Goal: Transaction & Acquisition: Purchase product/service

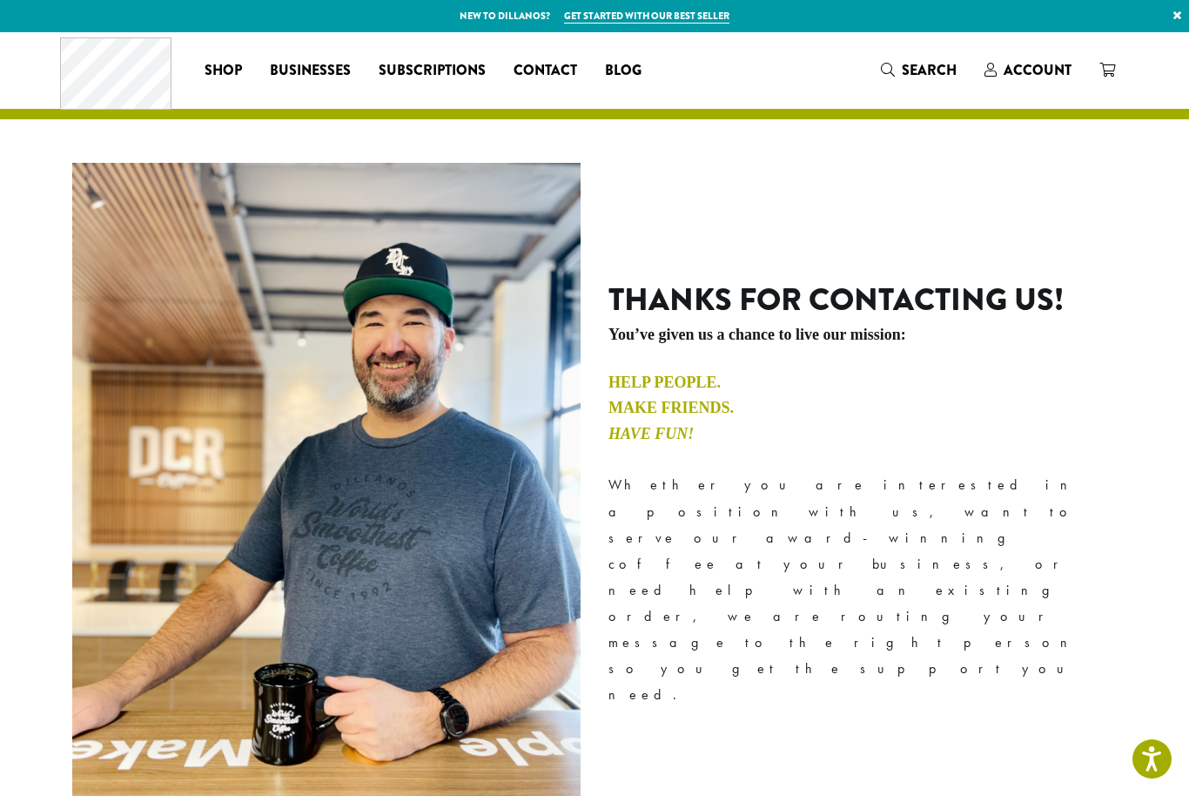
click at [1032, 80] on span "Account" at bounding box center [1038, 70] width 68 height 20
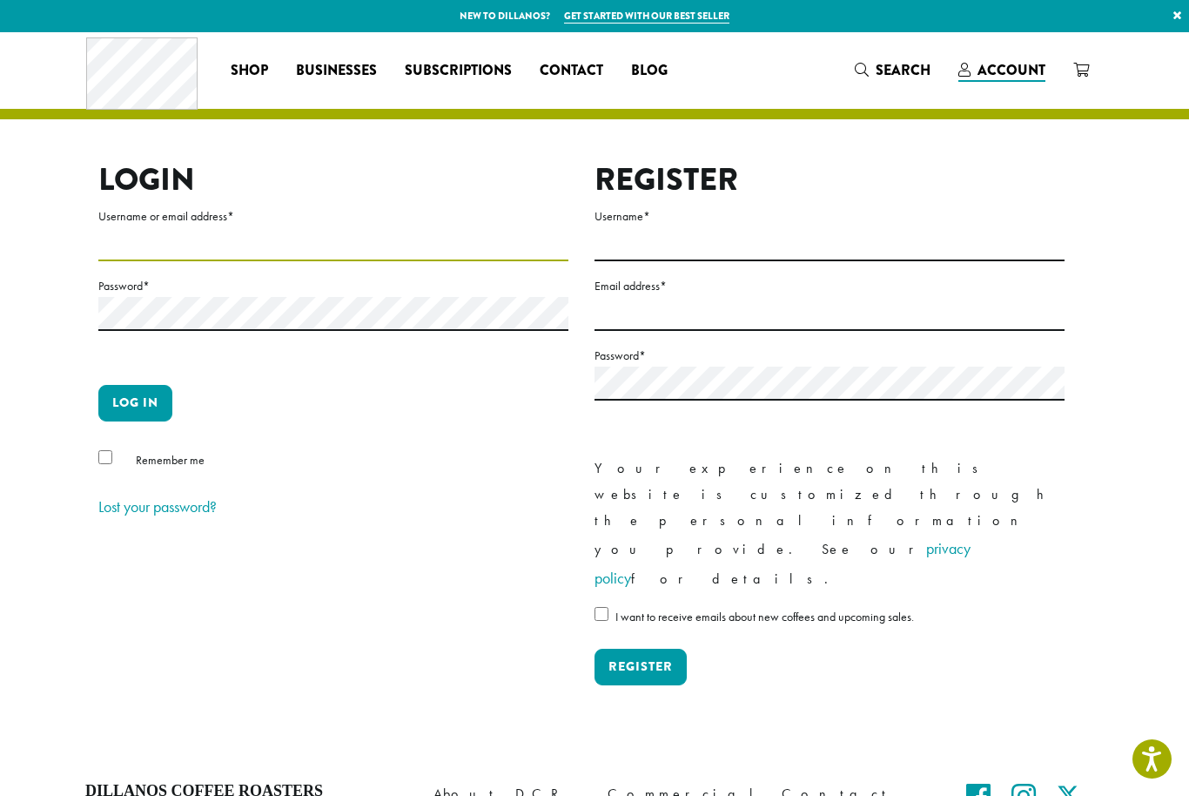
type input "**********"
click at [135, 402] on button "Log in" at bounding box center [135, 403] width 74 height 37
click at [129, 410] on button "Log in" at bounding box center [135, 403] width 74 height 37
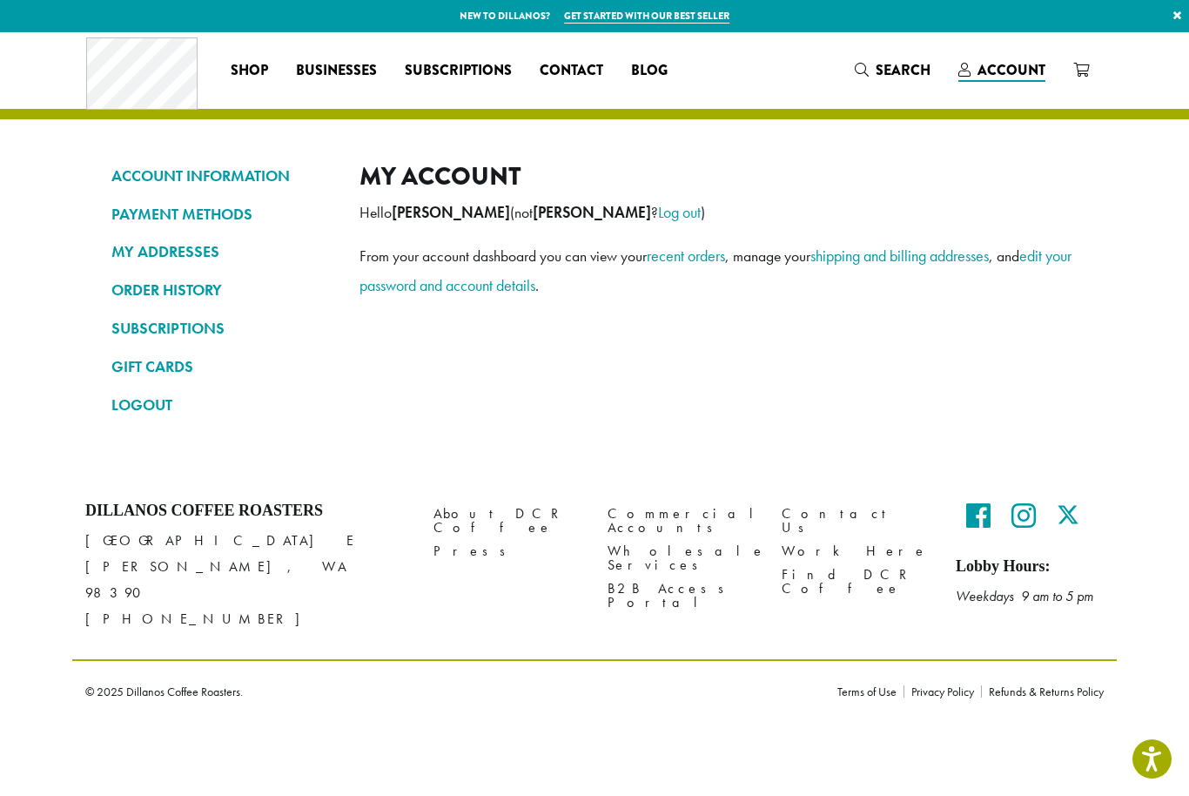
click at [331, 71] on span "Businesses" at bounding box center [336, 71] width 81 height 22
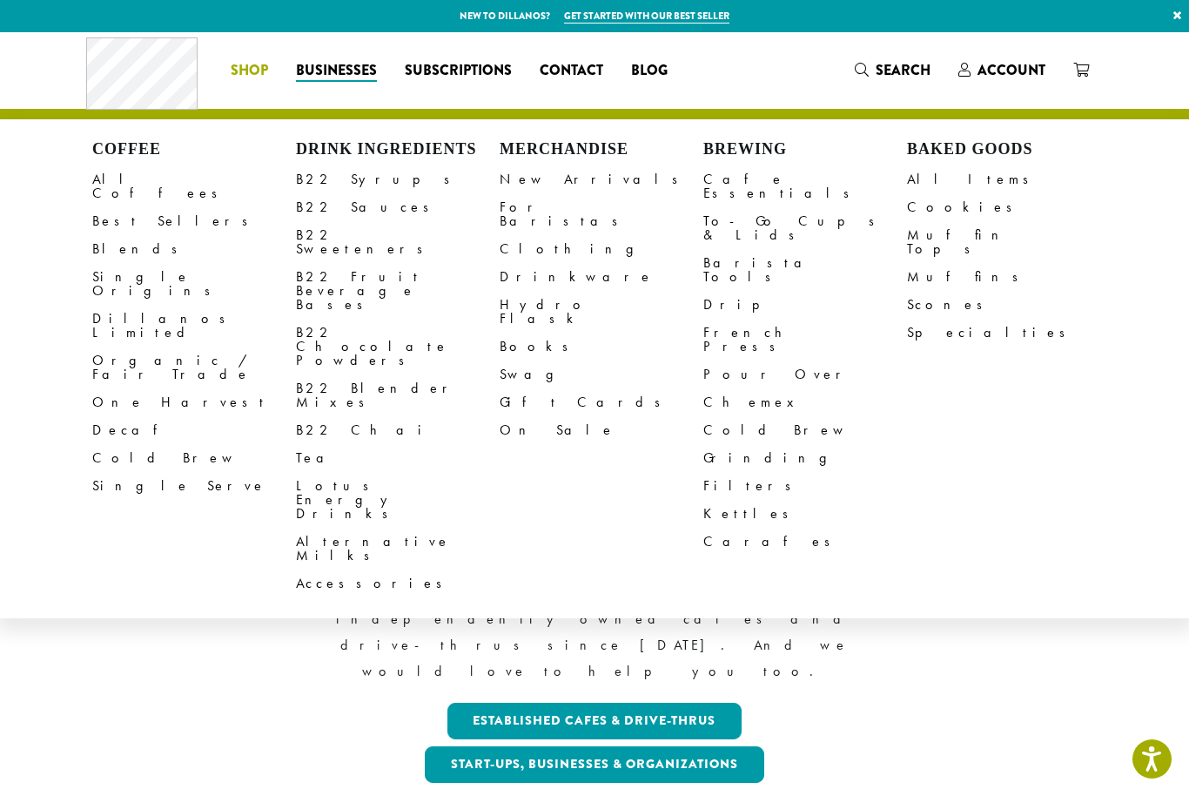
click at [337, 170] on link "B22 Syrups" at bounding box center [398, 179] width 204 height 28
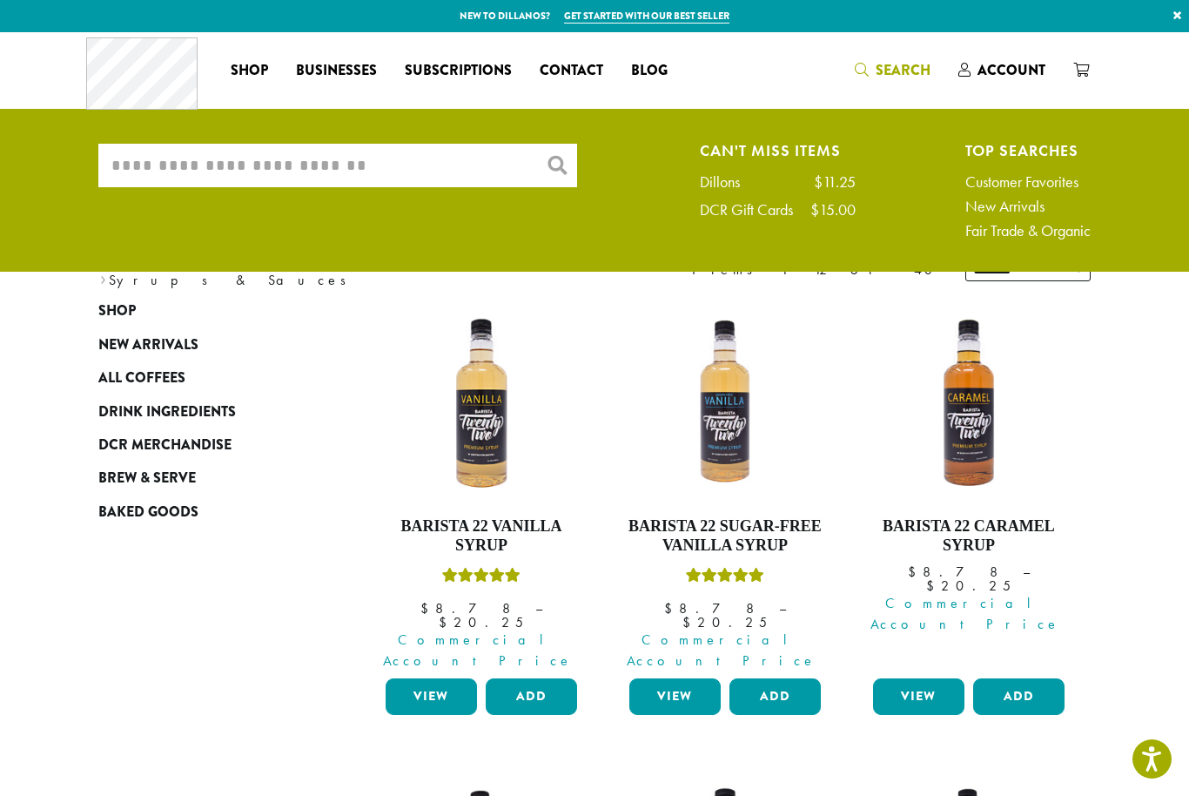
click at [396, 178] on input "What are you searching for?" at bounding box center [337, 166] width 479 height 44
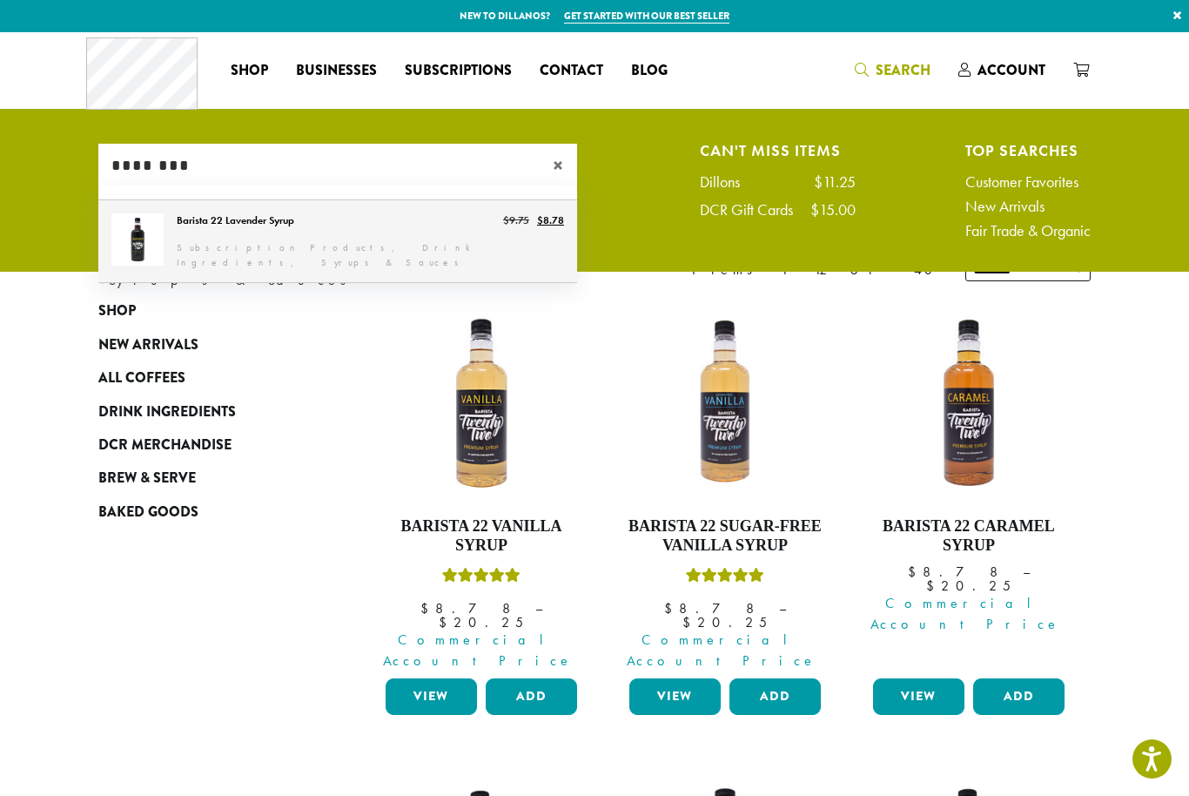
type input "********"
click at [376, 235] on link "Barista 22 Lavender Syrup" at bounding box center [337, 241] width 479 height 82
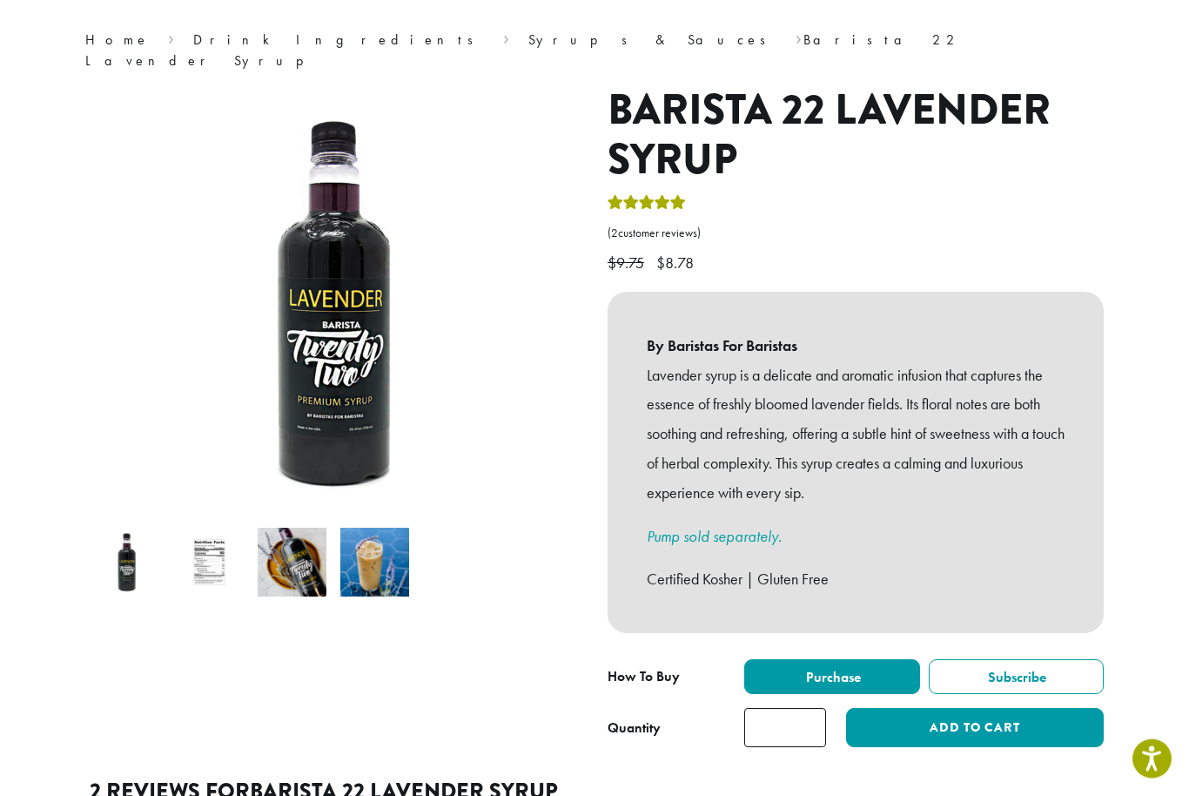
scroll to position [138, 0]
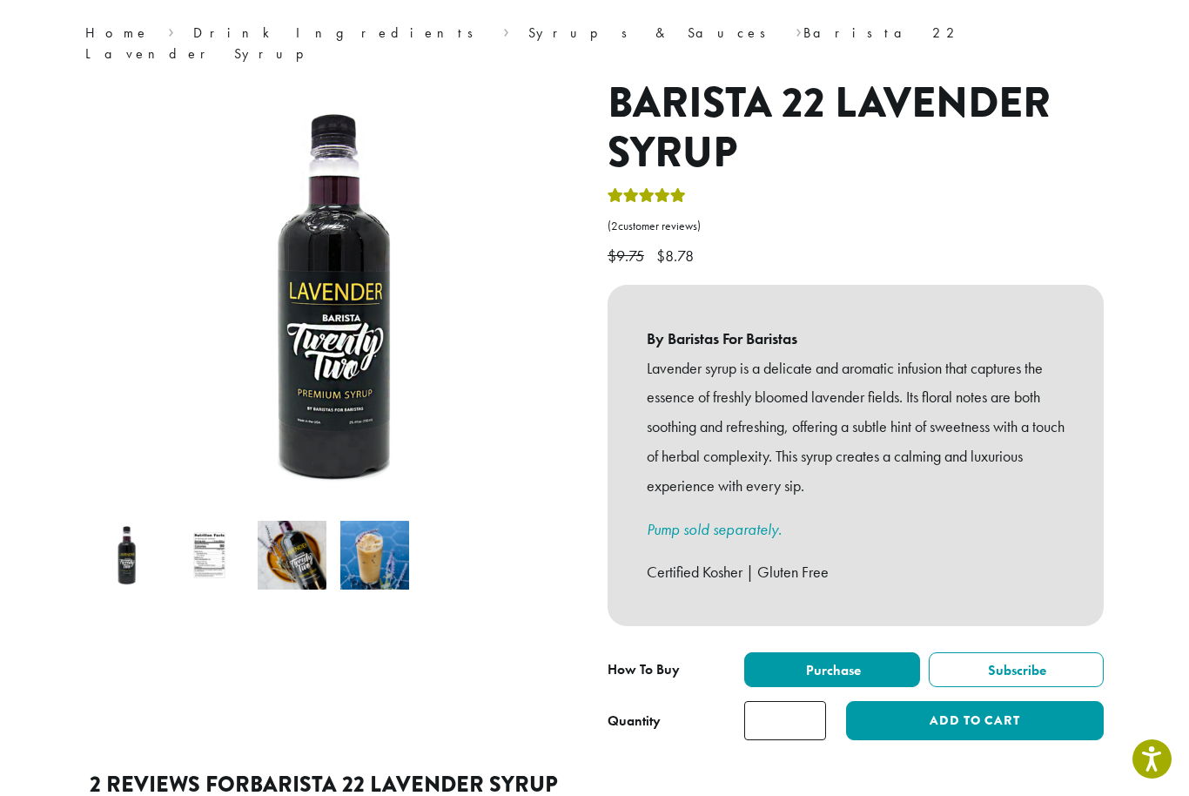
click at [789, 701] on input "*" at bounding box center [785, 720] width 82 height 39
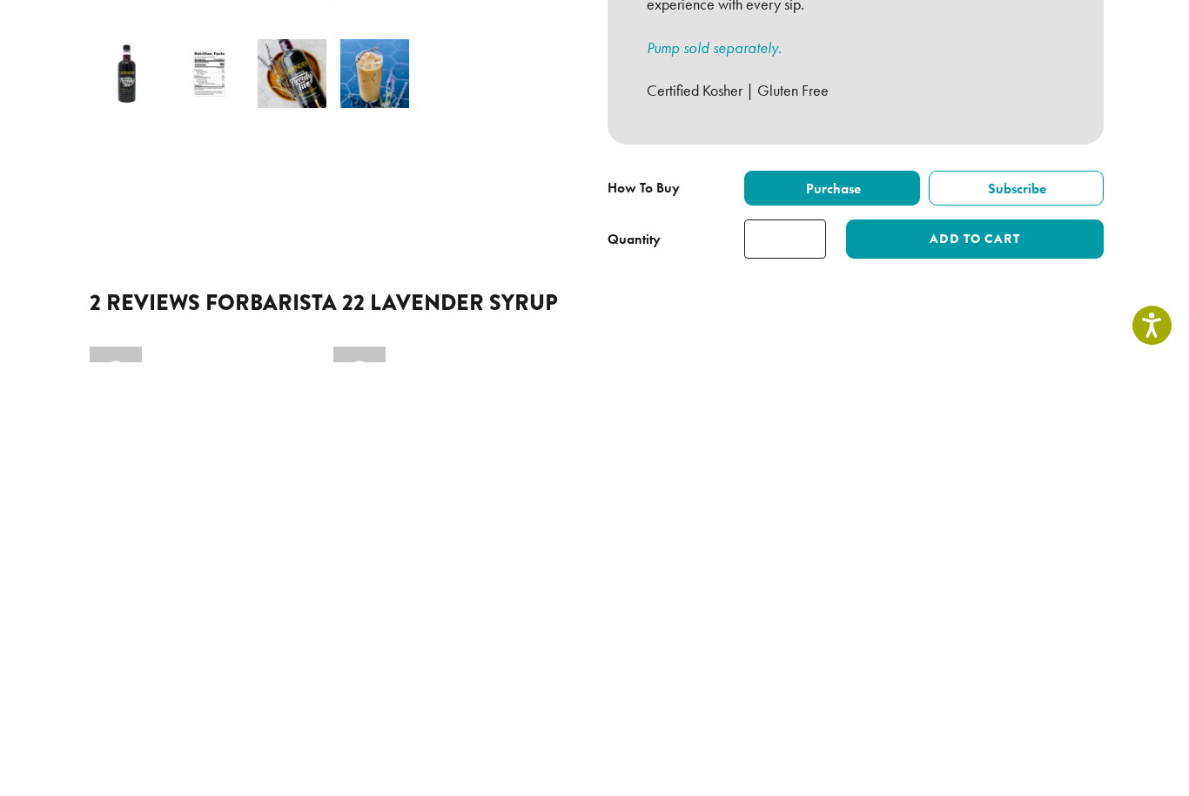
click at [806, 653] on input "*" at bounding box center [785, 672] width 82 height 39
type input "*"
click at [984, 653] on button "Add to cart" at bounding box center [975, 672] width 258 height 39
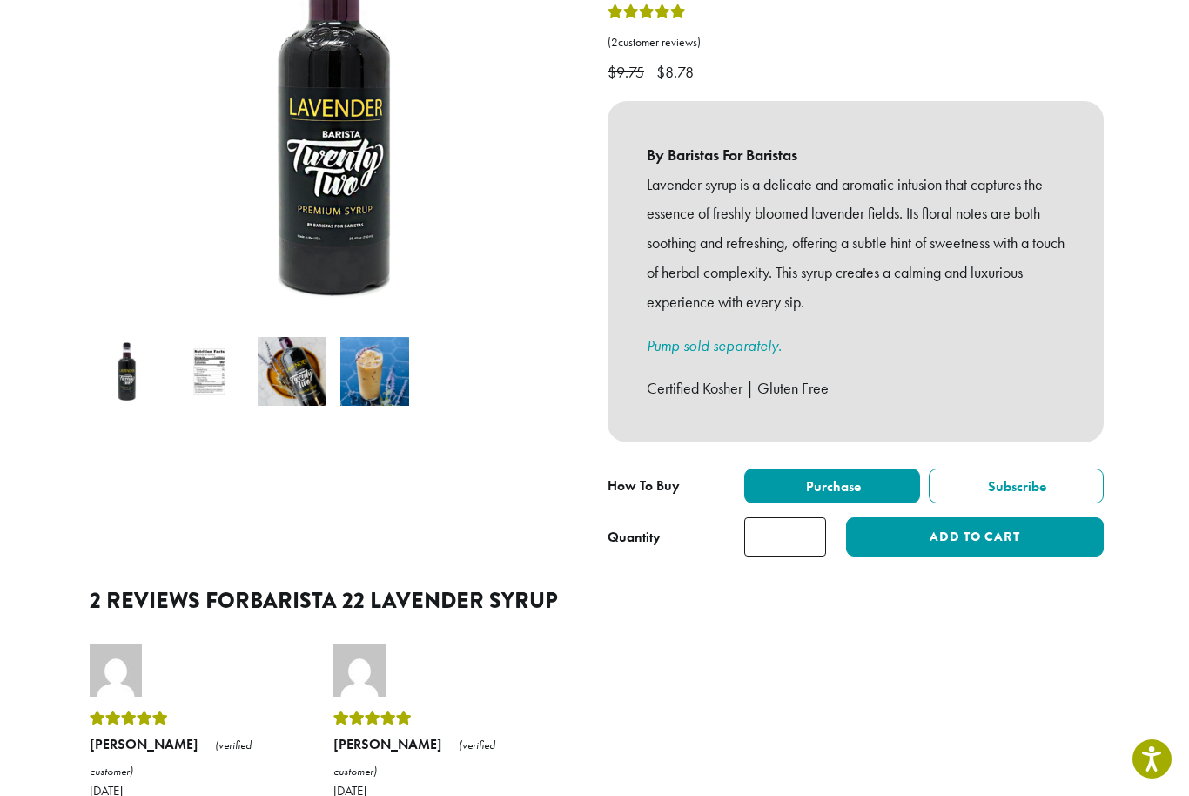
scroll to position [438, 0]
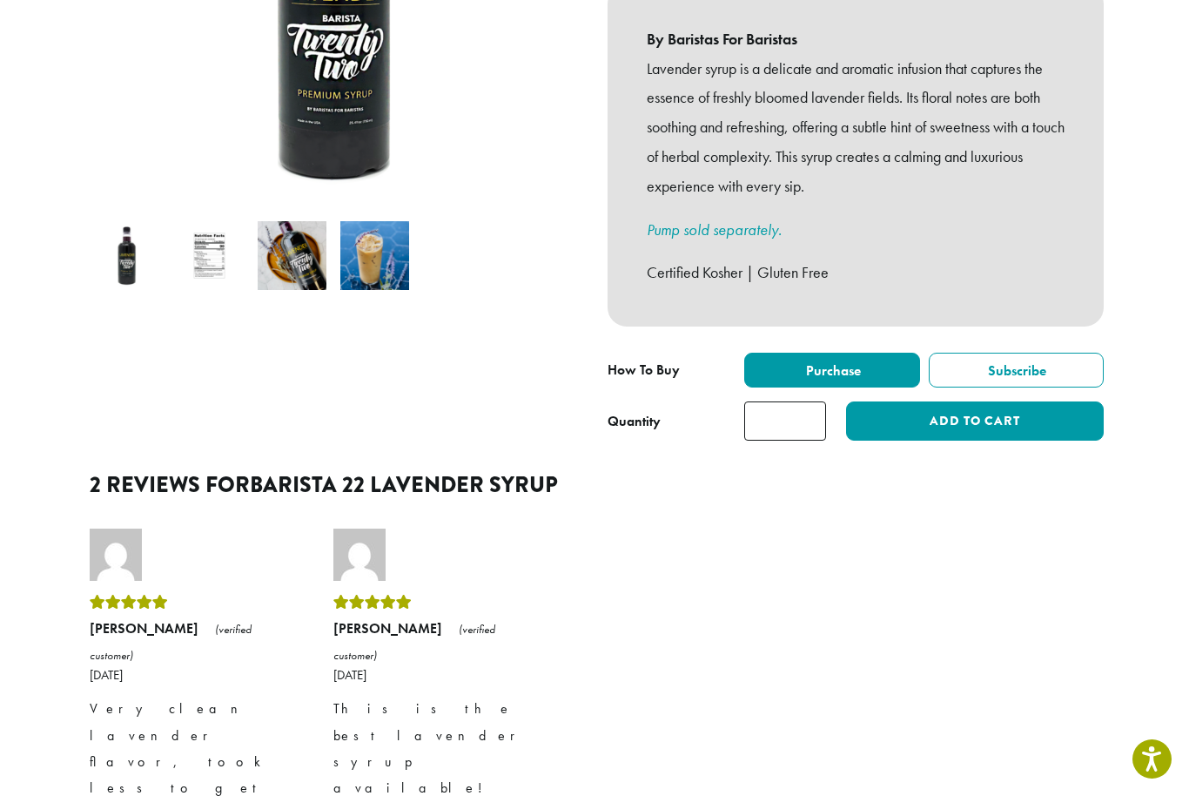
click at [984, 401] on button "Add to cart" at bounding box center [975, 420] width 258 height 39
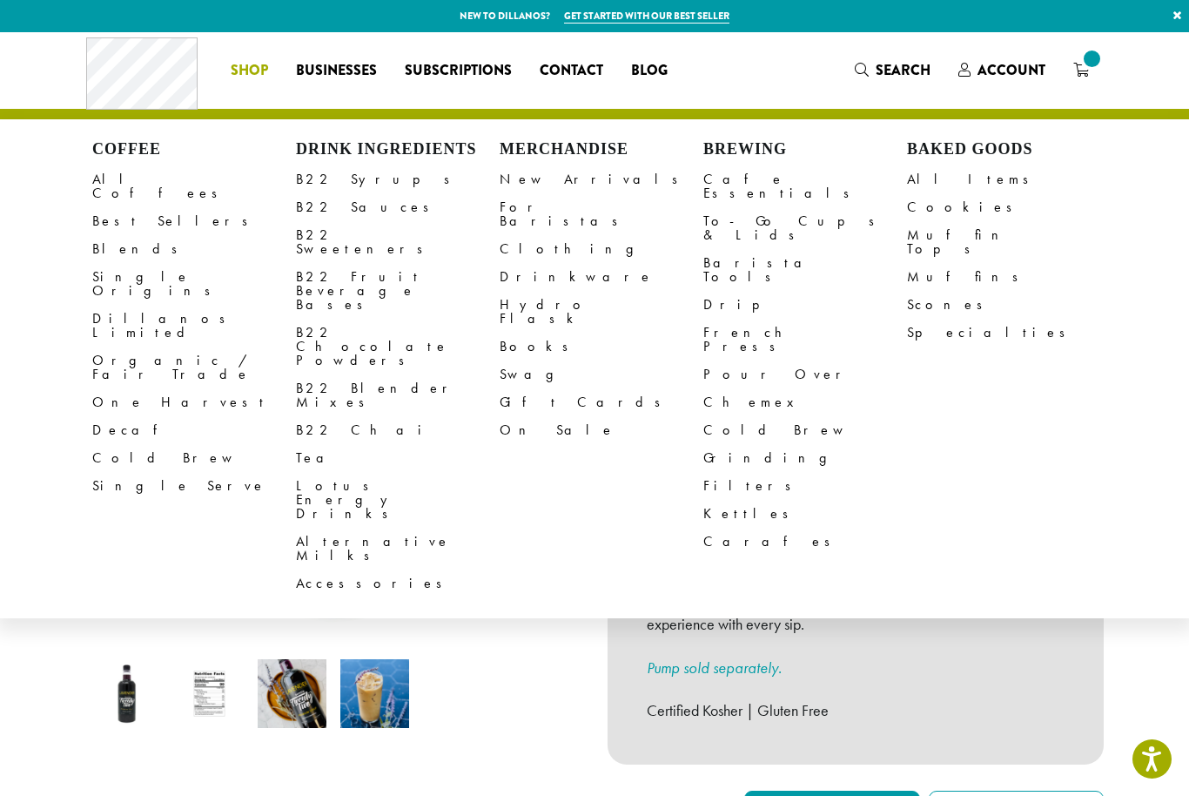
click at [333, 200] on link "B22 Sauces" at bounding box center [398, 207] width 204 height 28
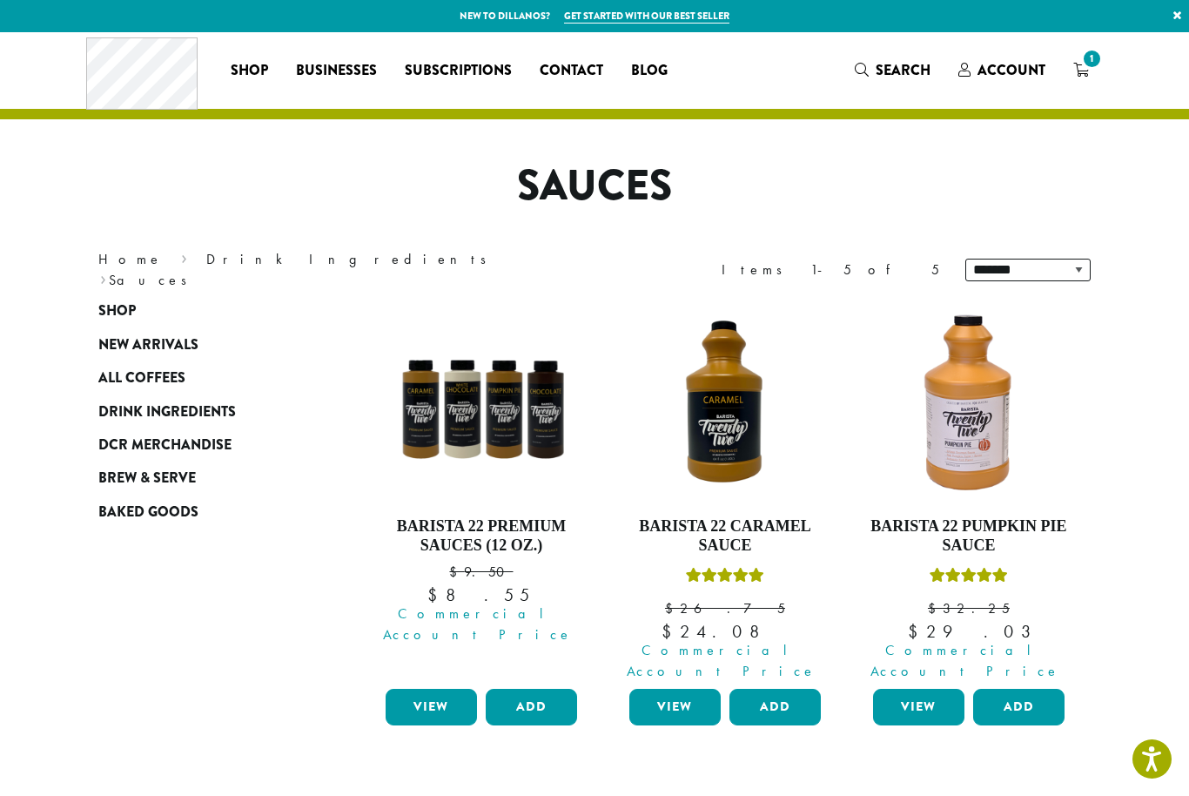
click at [723, 499] on img at bounding box center [725, 403] width 200 height 200
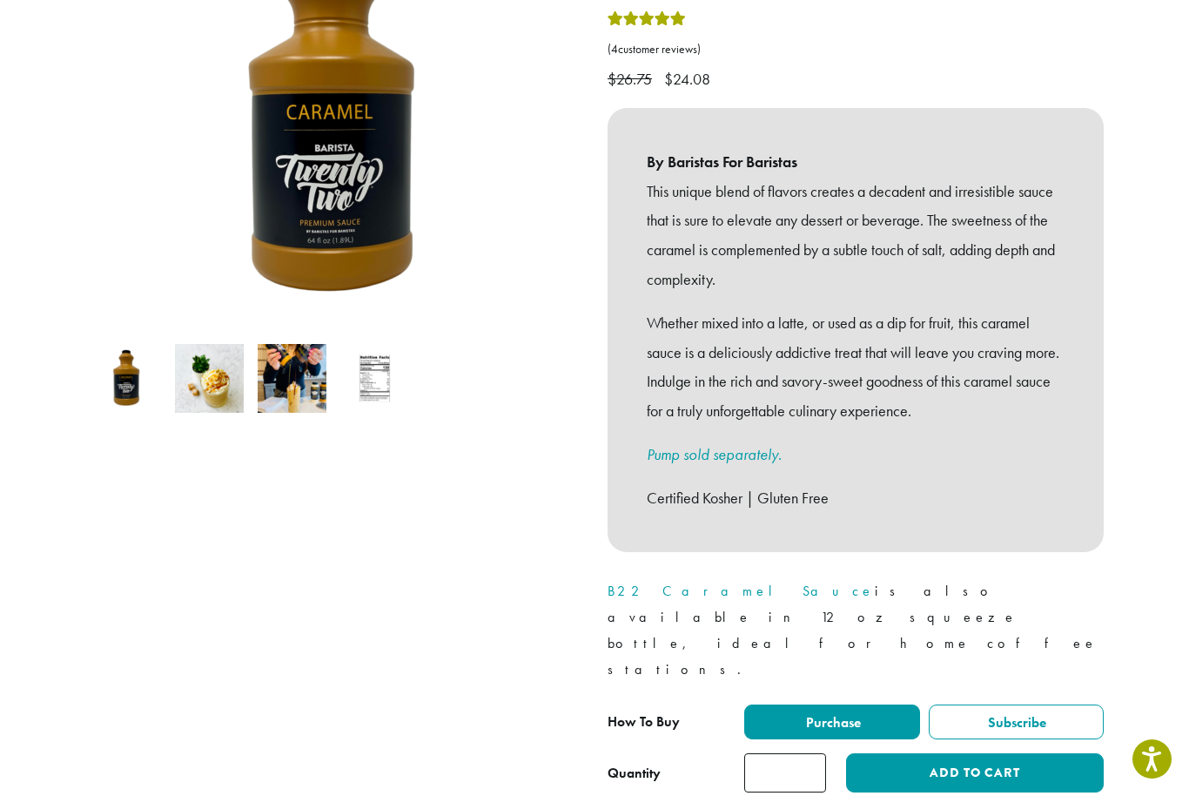
click at [802, 753] on input "*" at bounding box center [785, 772] width 82 height 39
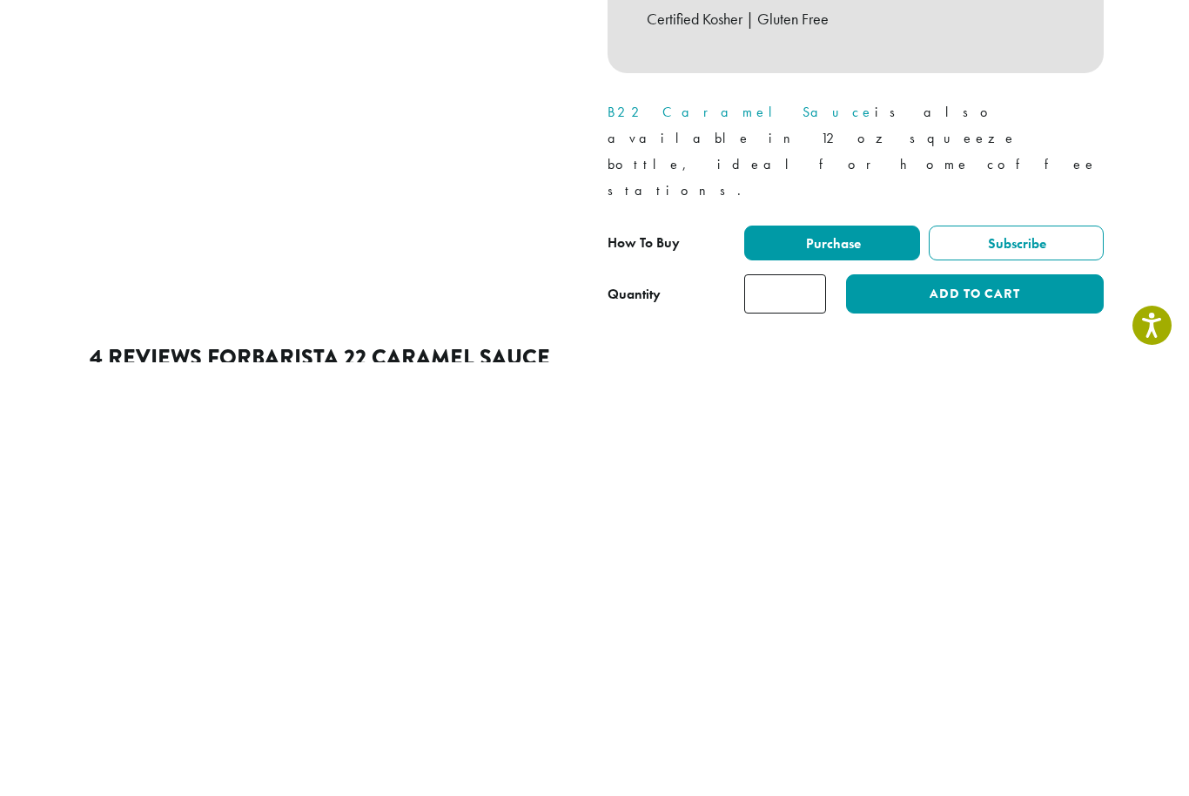
type input "*"
click at [964, 708] on button "Add to cart" at bounding box center [975, 727] width 258 height 39
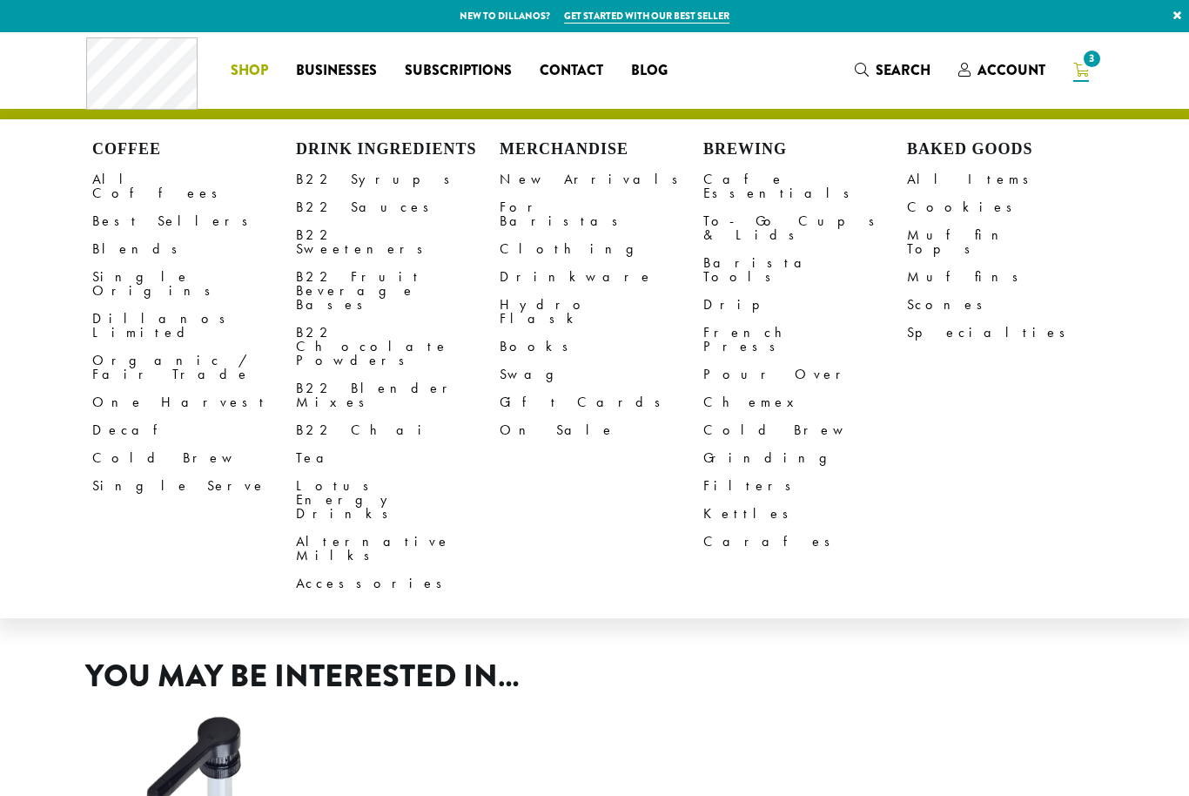
click at [340, 208] on link "B22 Sauces" at bounding box center [398, 207] width 204 height 28
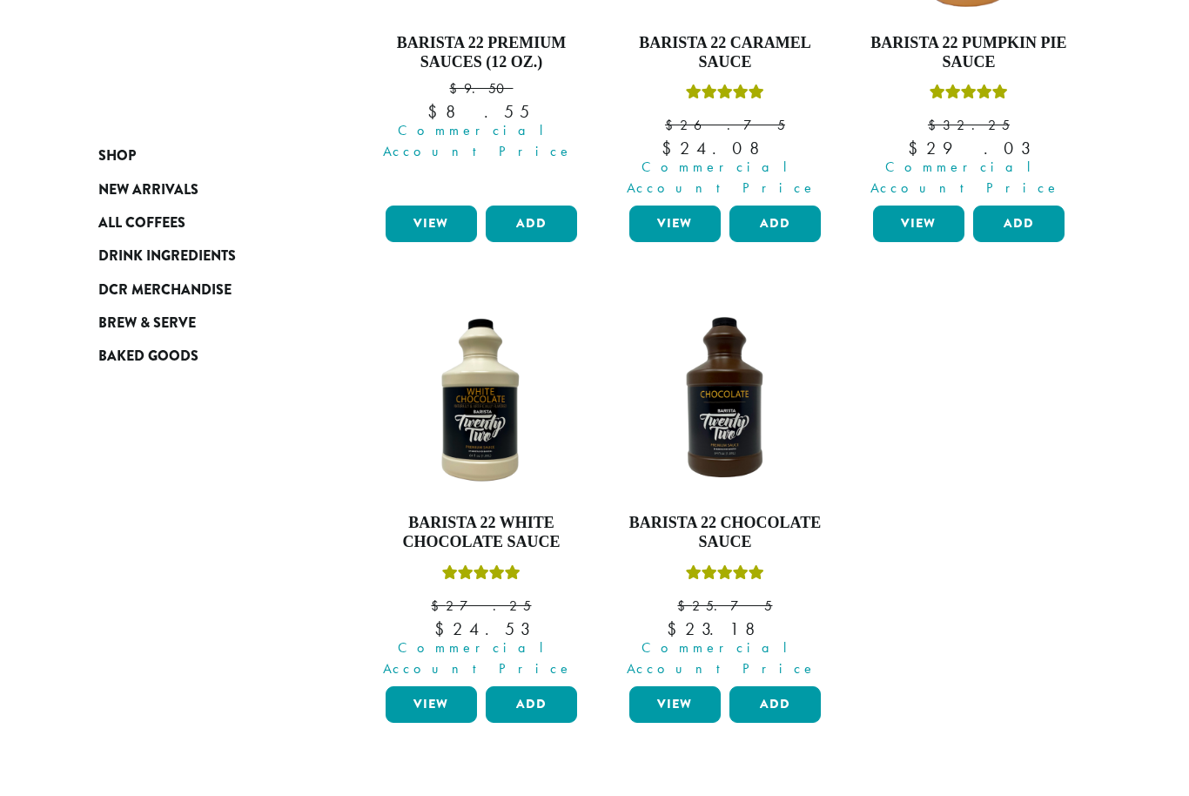
scroll to position [483, 0]
click at [551, 686] on button "Add" at bounding box center [531, 704] width 91 height 37
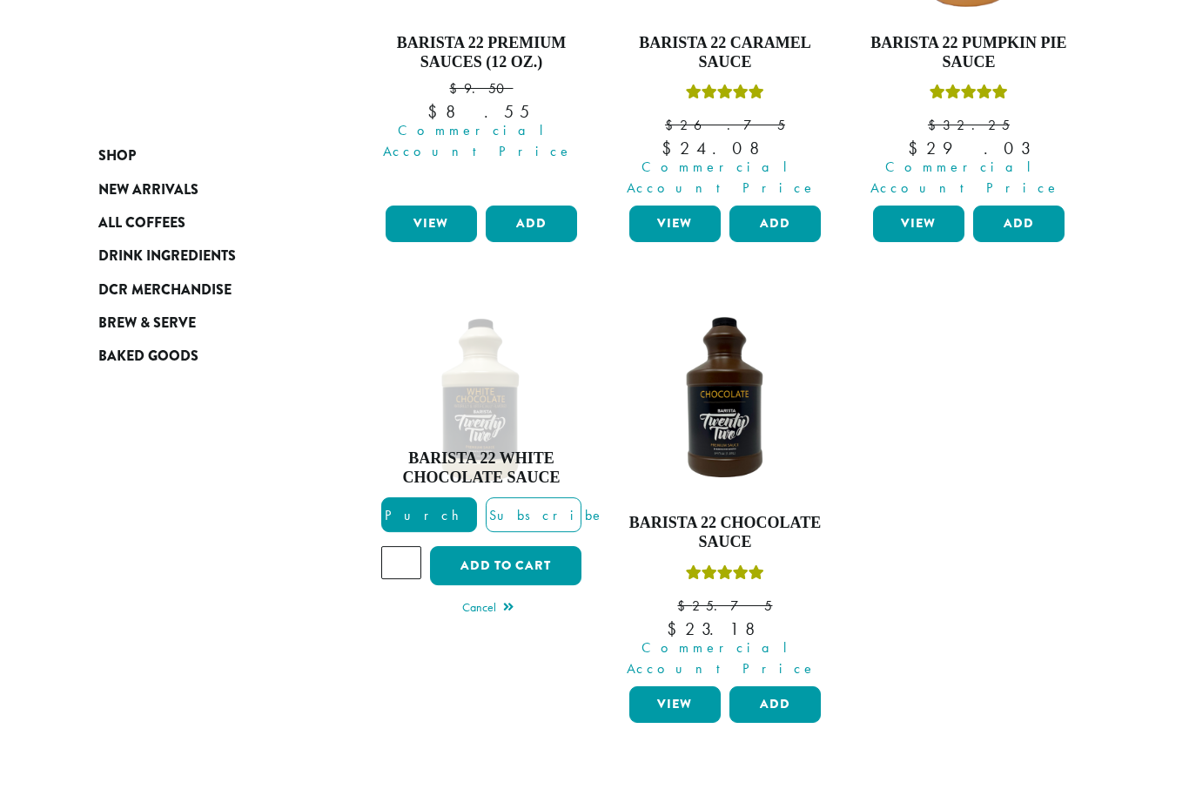
click at [528, 546] on button "Add to cart" at bounding box center [505, 565] width 151 height 39
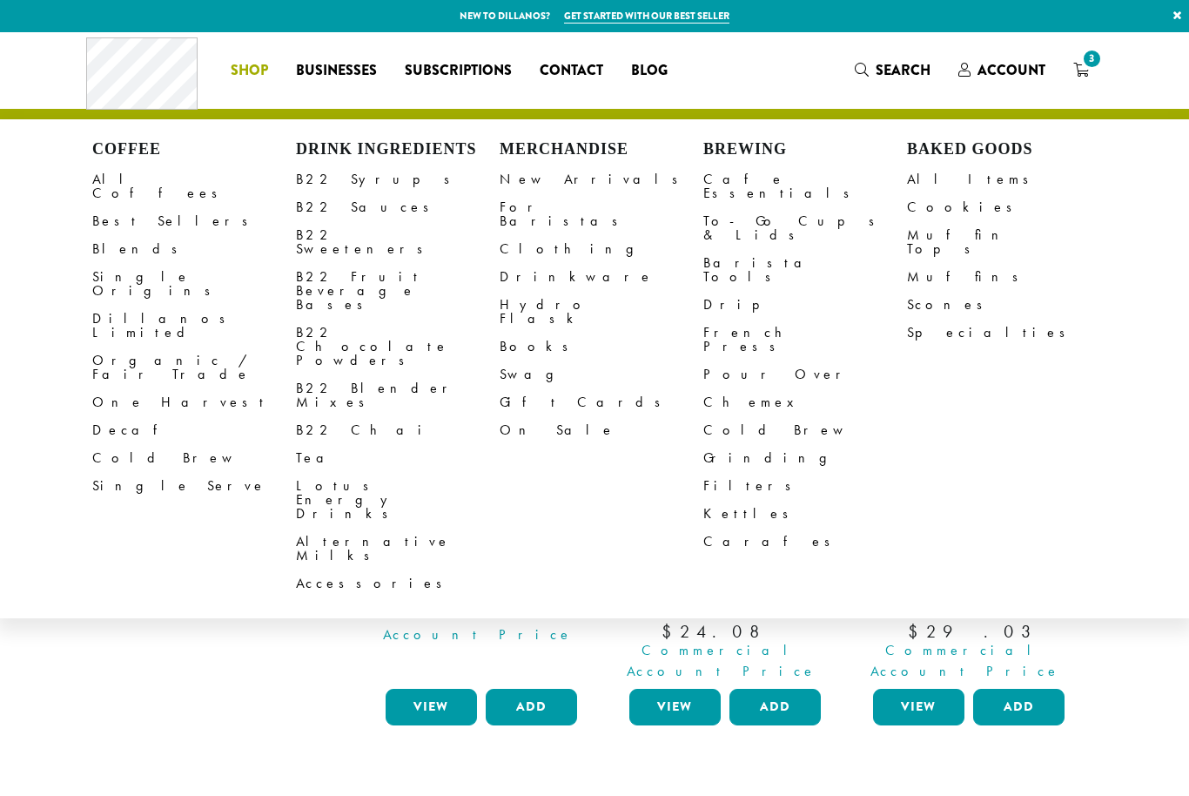
click at [326, 174] on link "B22 Syrups" at bounding box center [398, 179] width 204 height 28
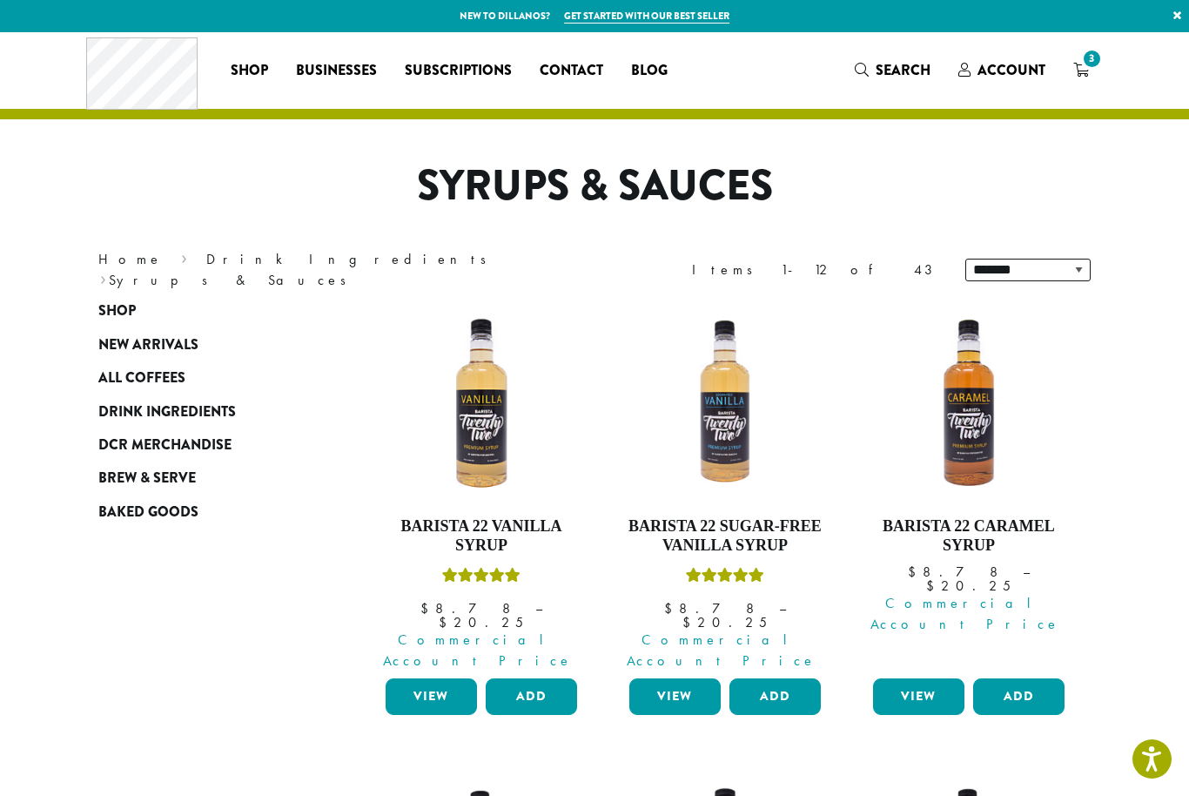
click at [973, 537] on h4 "Barista 22 Caramel Syrup" at bounding box center [969, 535] width 200 height 37
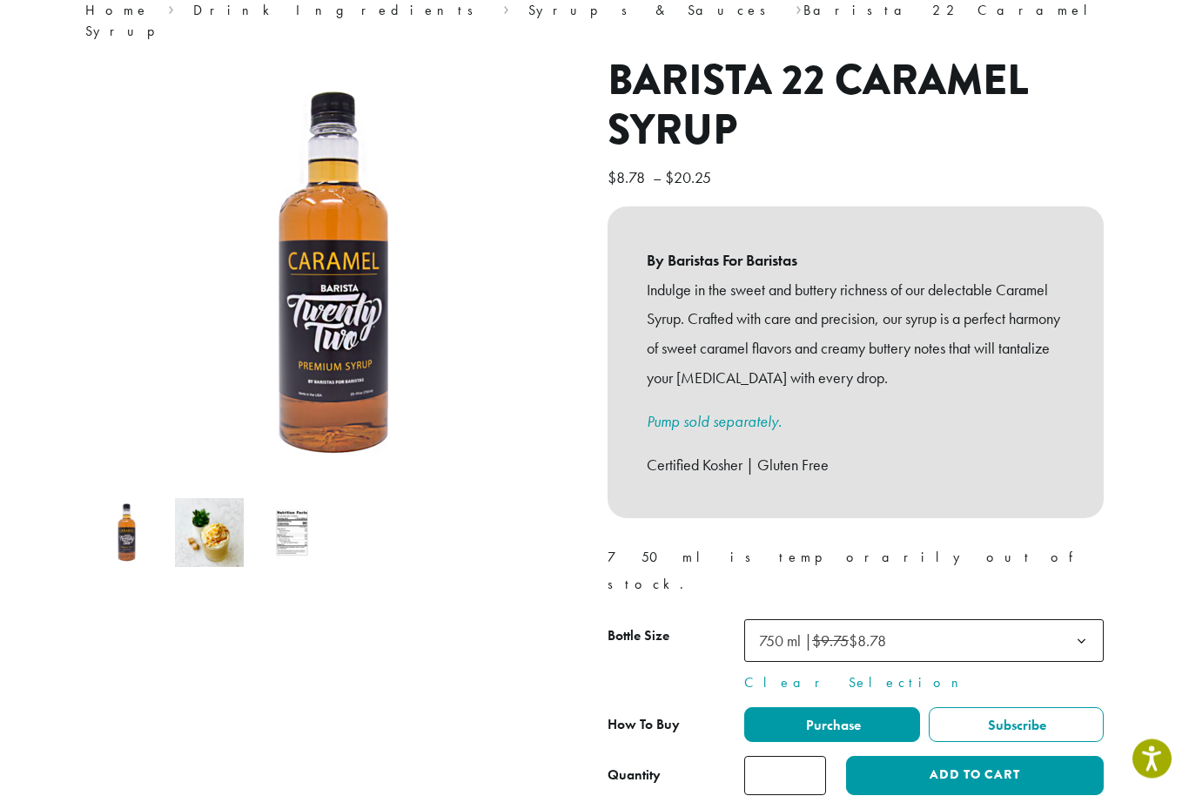
scroll to position [157, 0]
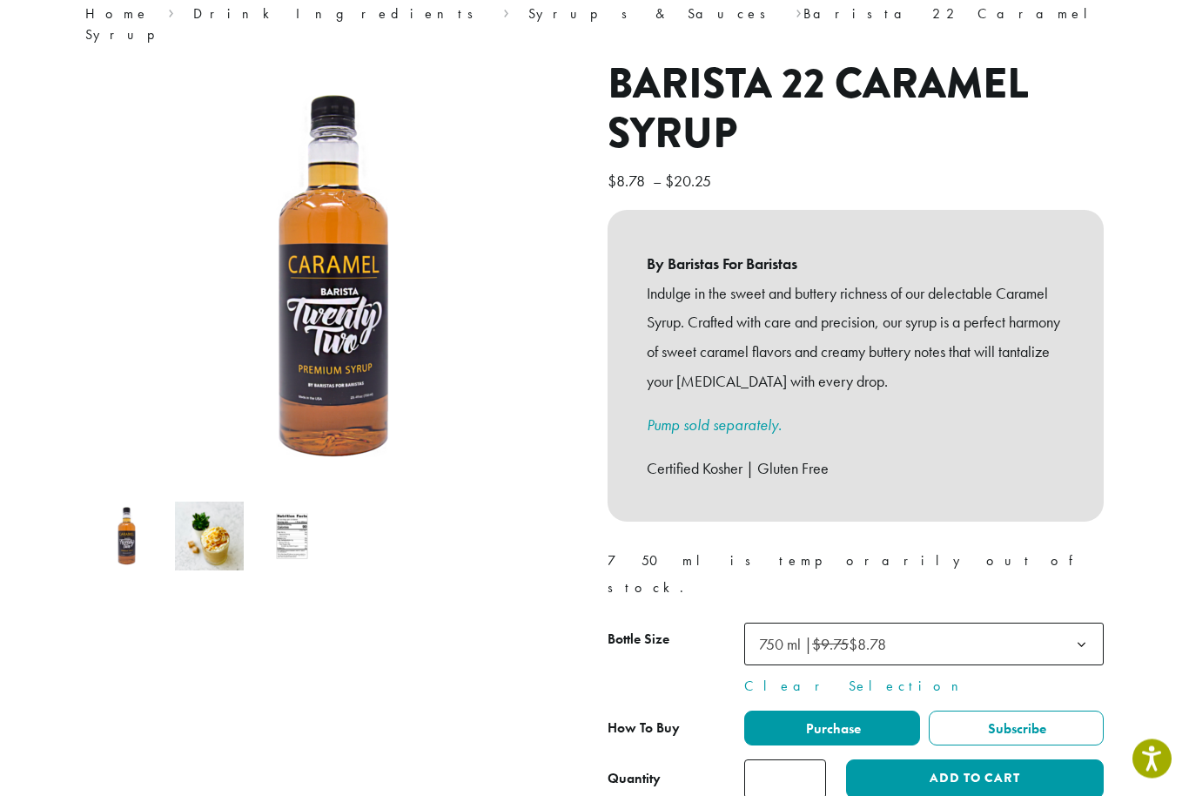
click at [1076, 624] on b at bounding box center [1081, 645] width 43 height 43
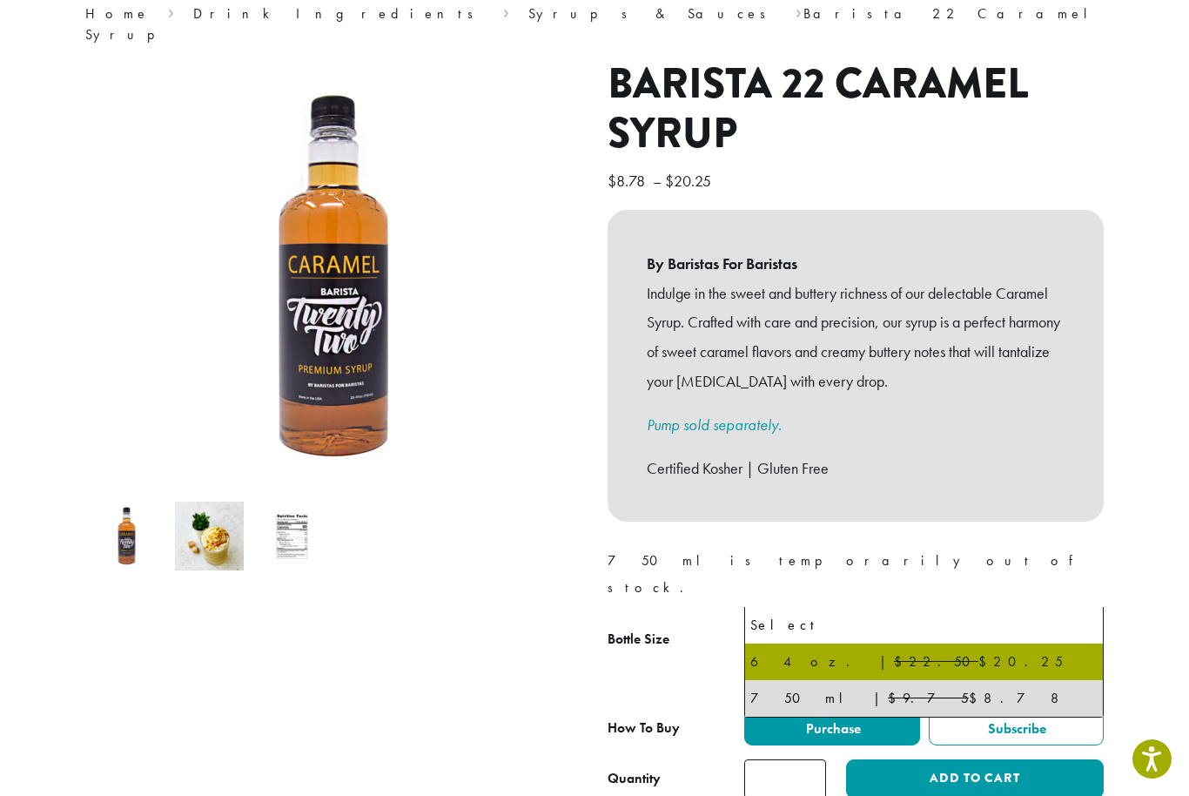
select select "*****"
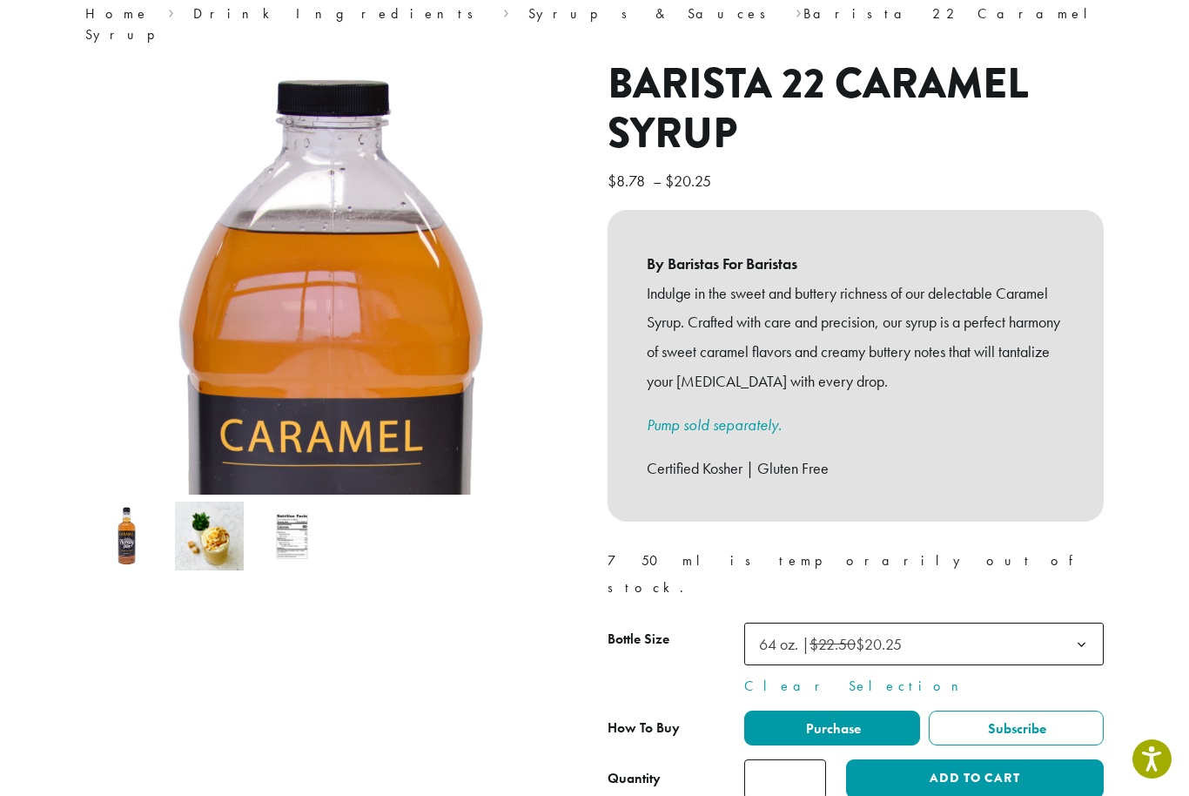
click at [811, 759] on input "*" at bounding box center [785, 778] width 82 height 39
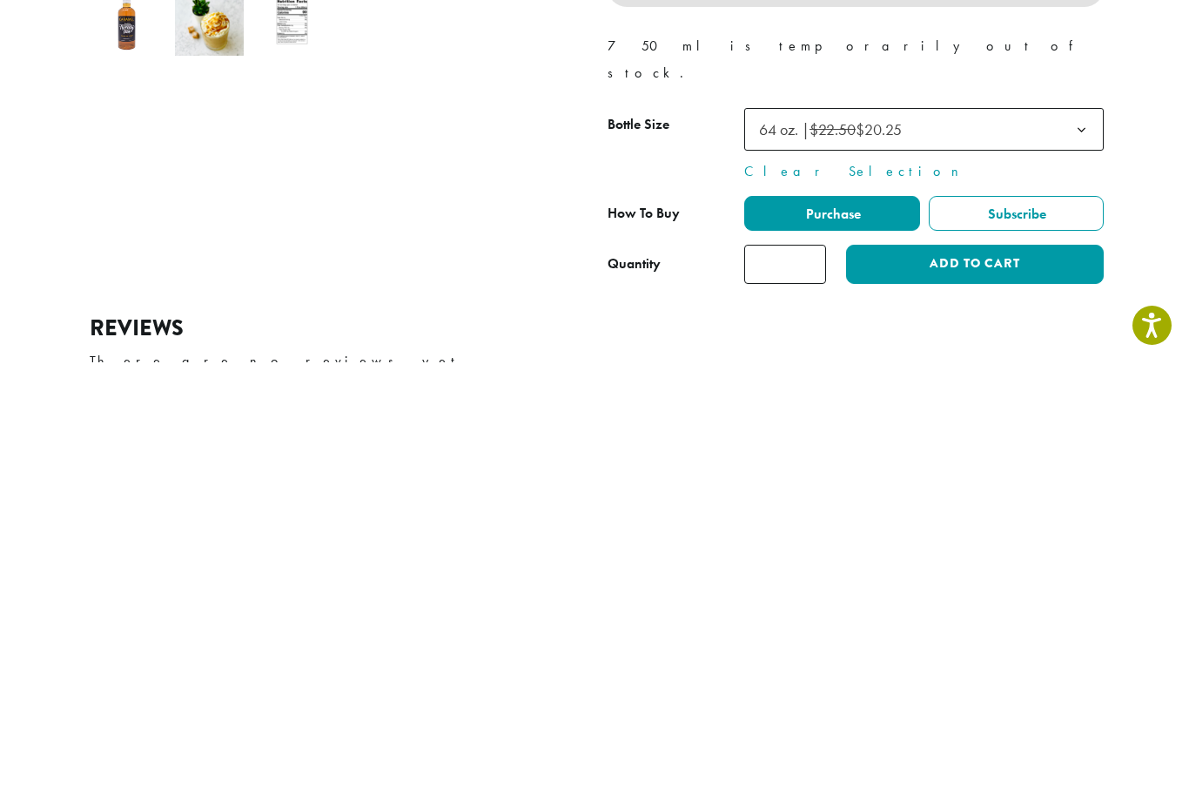
click at [811, 678] on input "**" at bounding box center [785, 697] width 82 height 39
type input "*"
click at [961, 678] on button "Add to cart" at bounding box center [975, 697] width 258 height 39
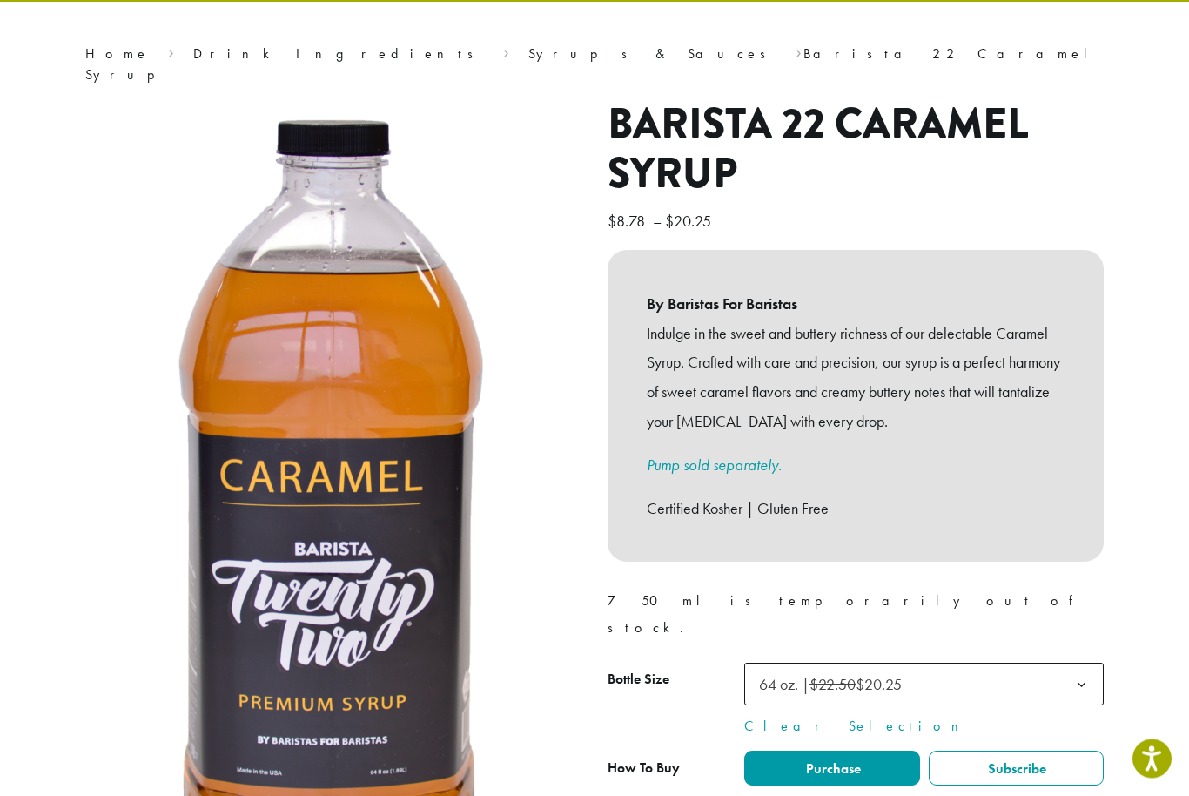
scroll to position [118, 0]
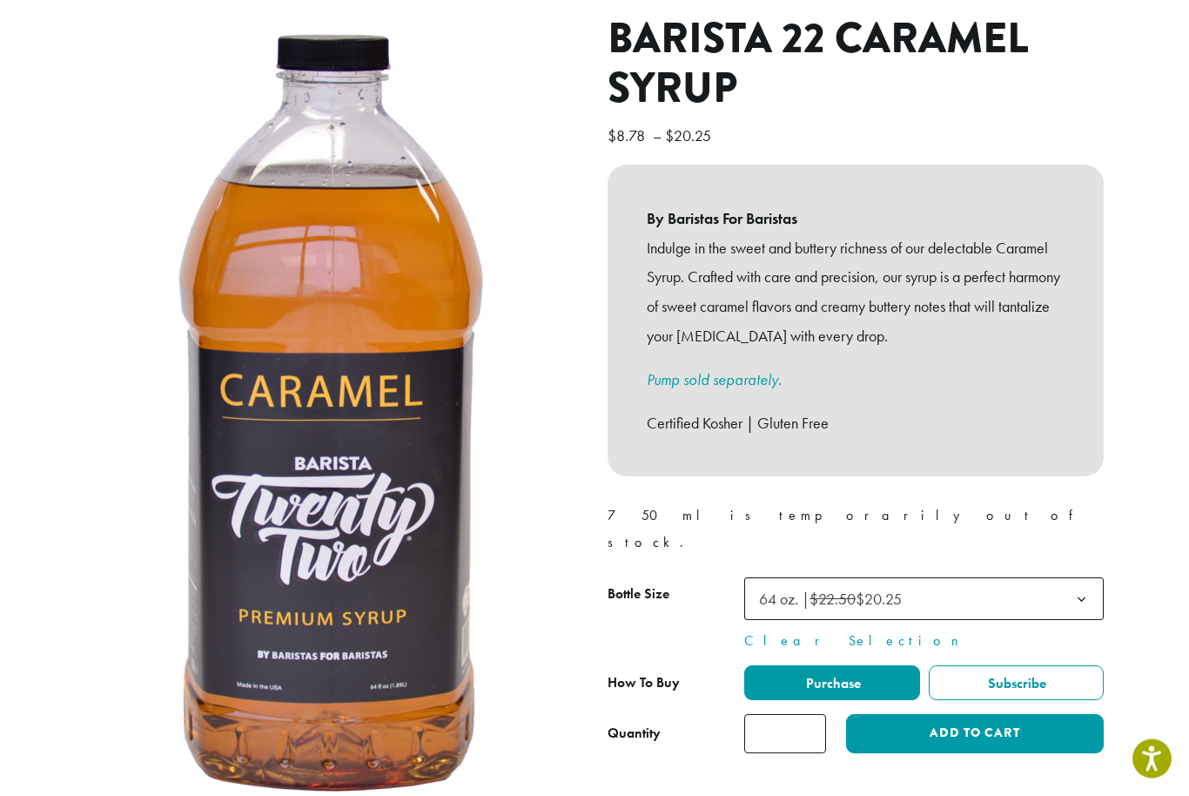
scroll to position [203, 0]
click at [1008, 714] on button "Add to cart" at bounding box center [975, 733] width 258 height 39
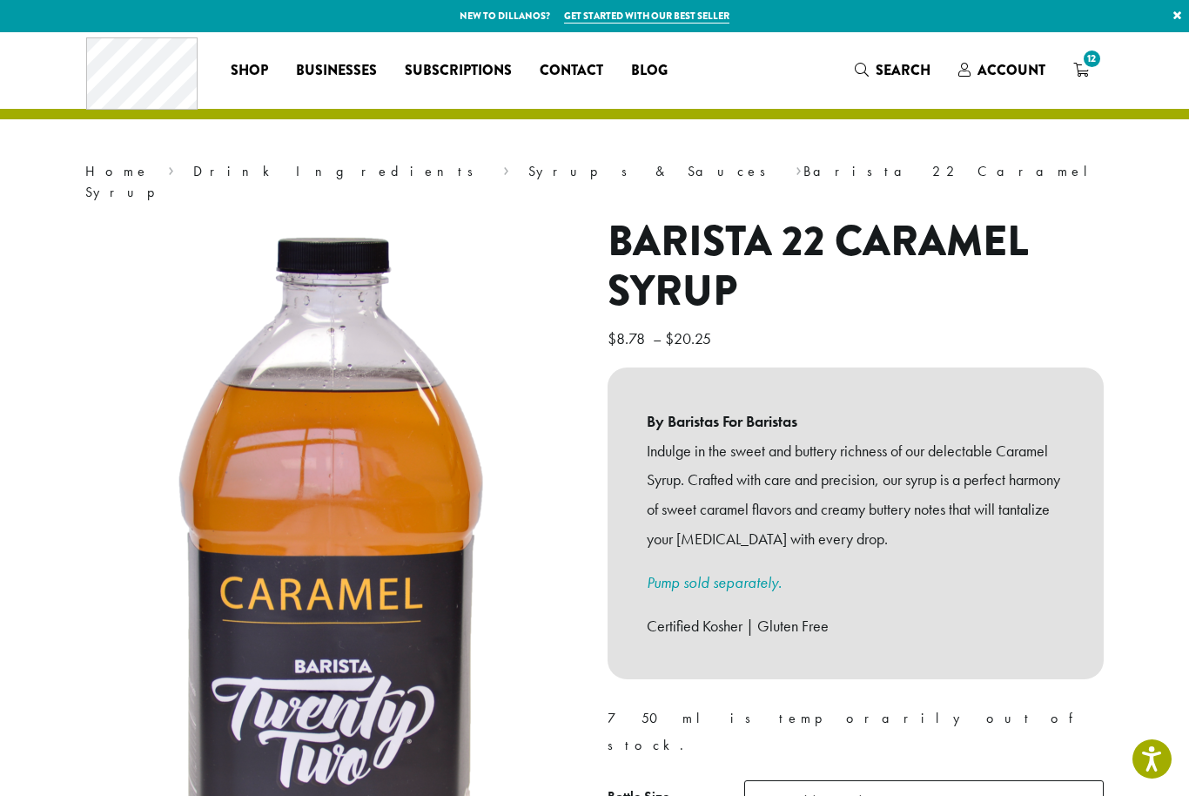
click at [1093, 76] on link "12" at bounding box center [1082, 70] width 44 height 29
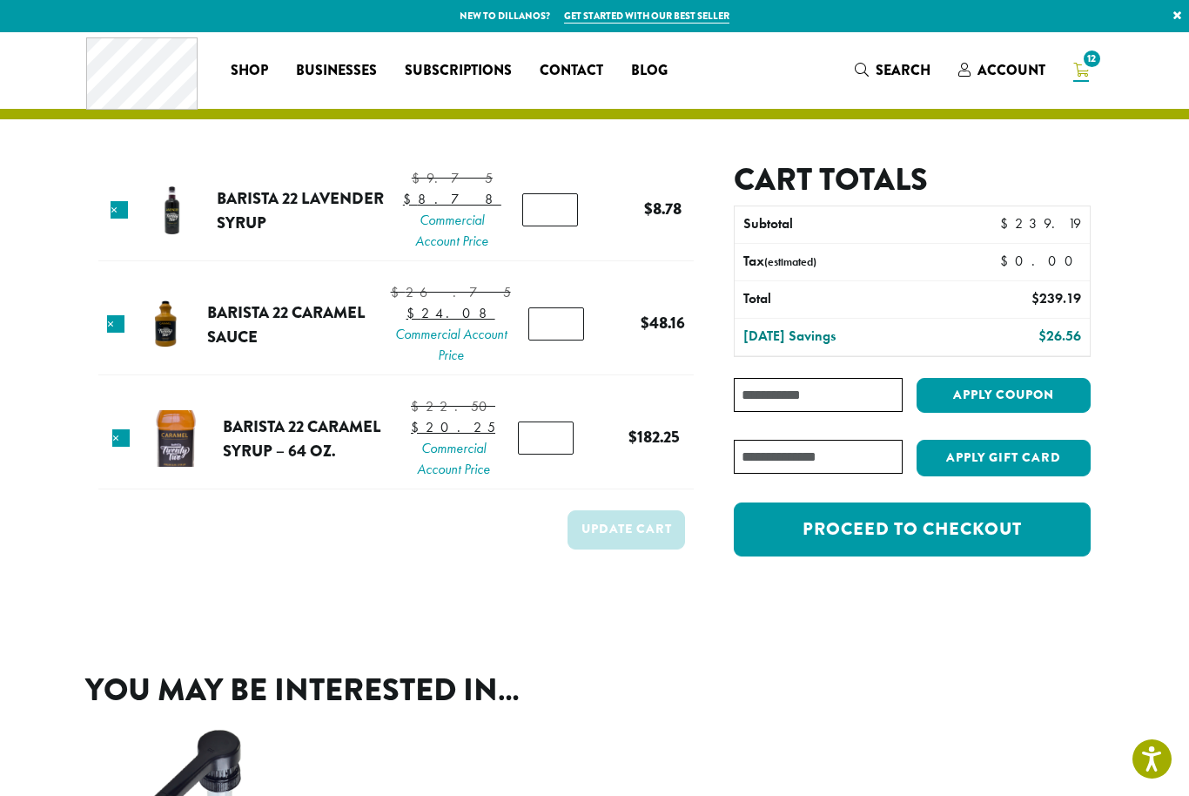
click at [557, 454] on input "*" at bounding box center [546, 437] width 56 height 33
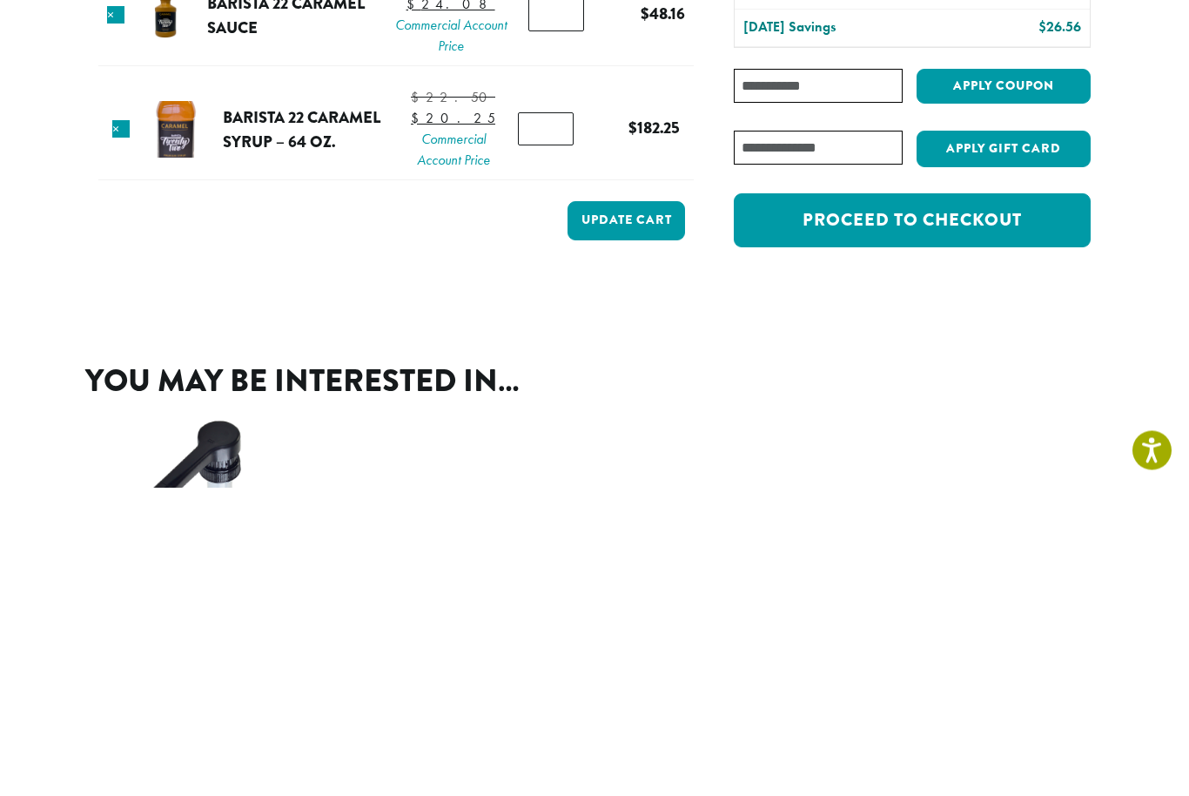
type input "*"
click at [643, 510] on button "Update cart" at bounding box center [627, 529] width 118 height 39
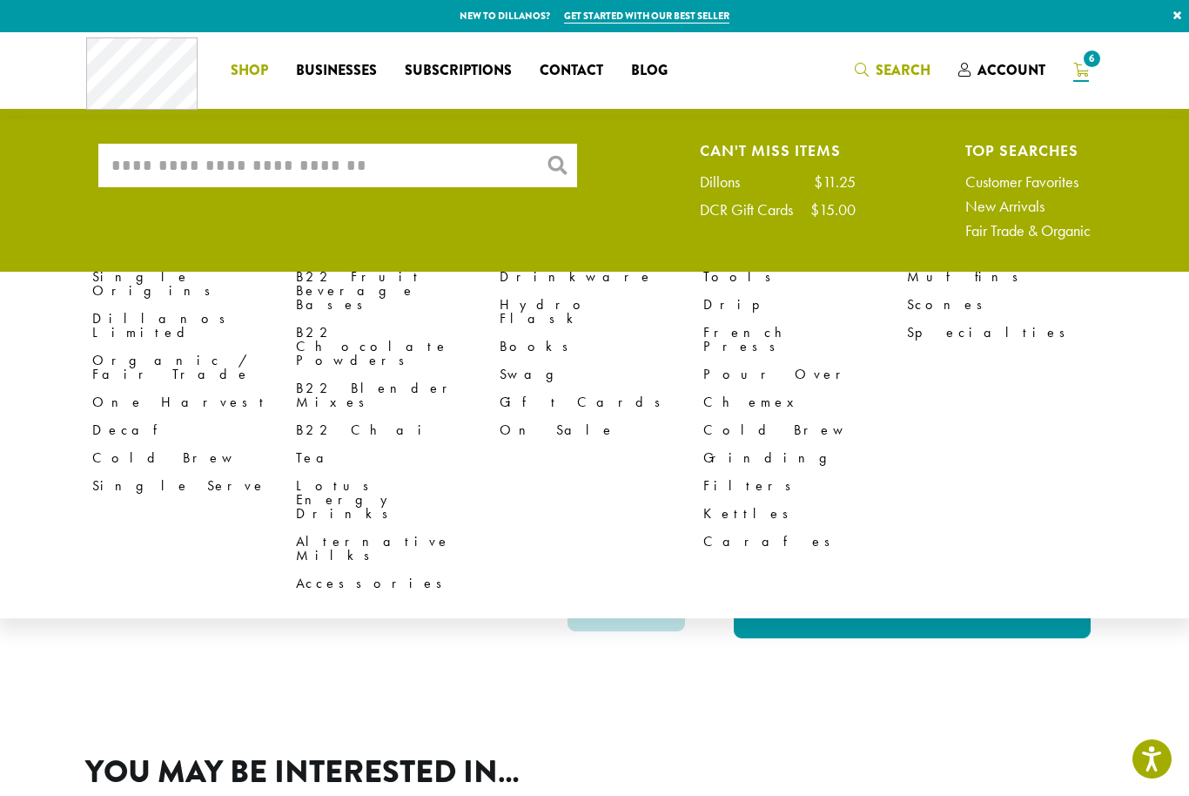
click at [449, 154] on input "What are you searching for?" at bounding box center [337, 166] width 479 height 44
type input "**********"
